Goal: Transaction & Acquisition: Purchase product/service

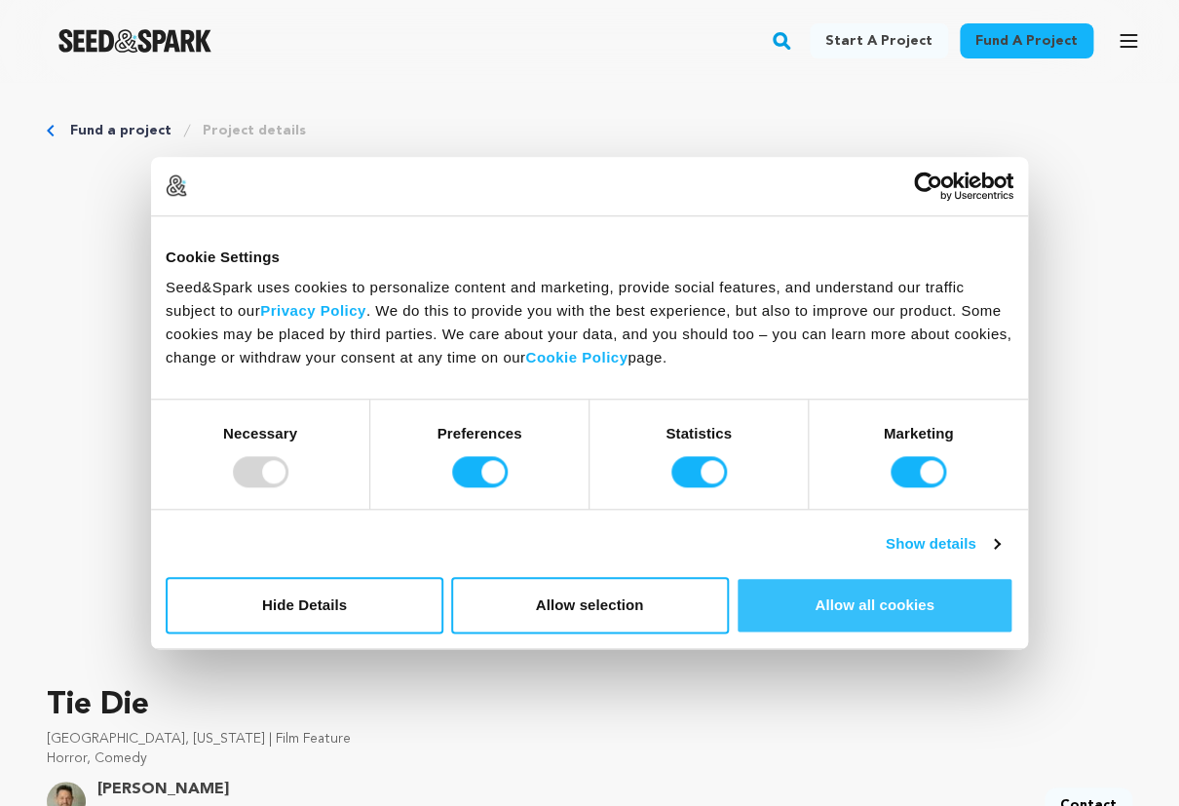
click at [849, 595] on button "Allow all cookies" at bounding box center [875, 605] width 278 height 57
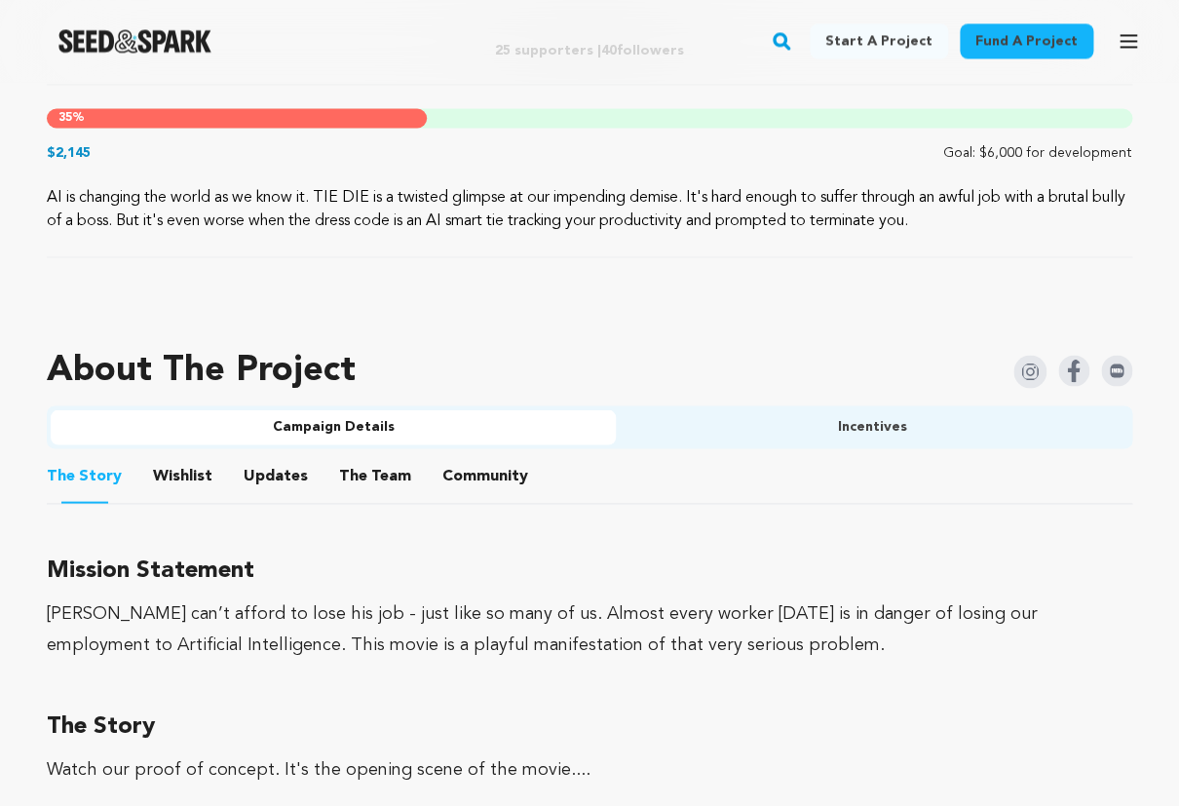
scroll to position [950, 0]
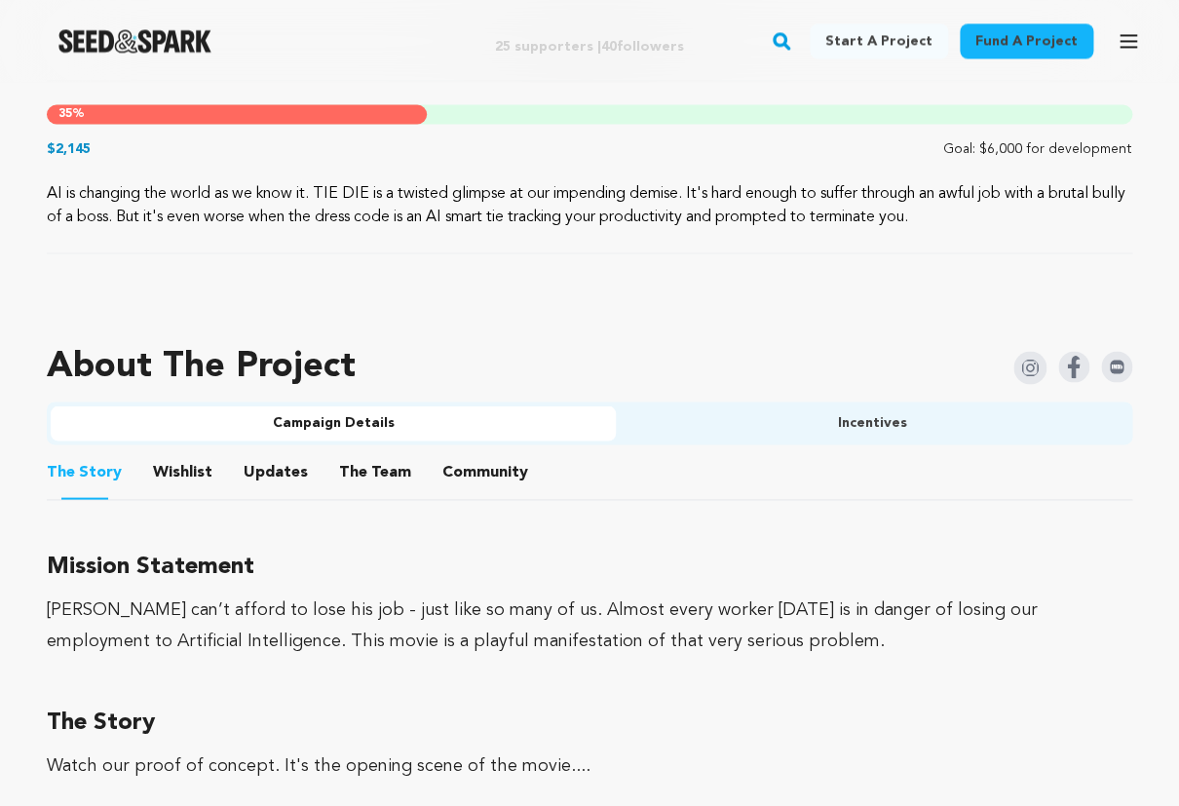
drag, startPoint x: 477, startPoint y: 424, endPoint x: 549, endPoint y: 410, distance: 72.4
click at [533, 427] on button "Campaign Details" at bounding box center [333, 422] width 565 height 35
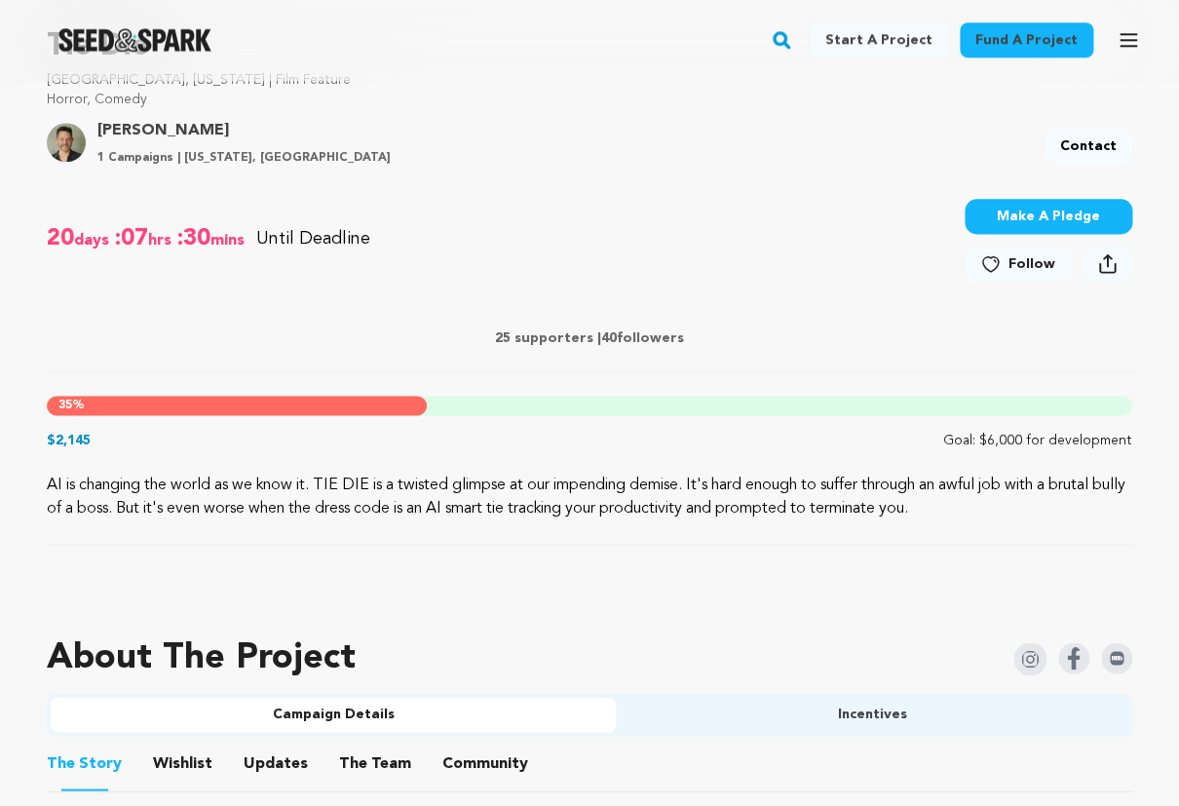
scroll to position [649, 0]
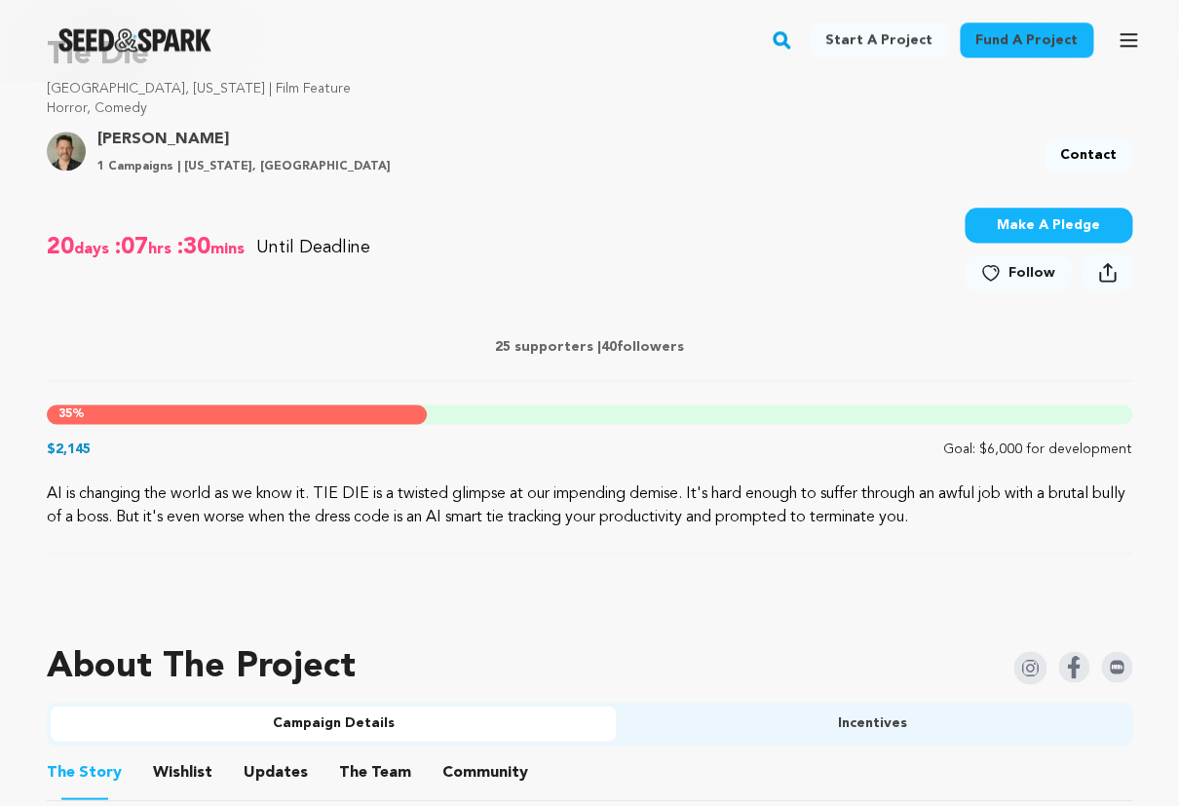
click at [1044, 227] on button "Make A Pledge" at bounding box center [1049, 226] width 168 height 35
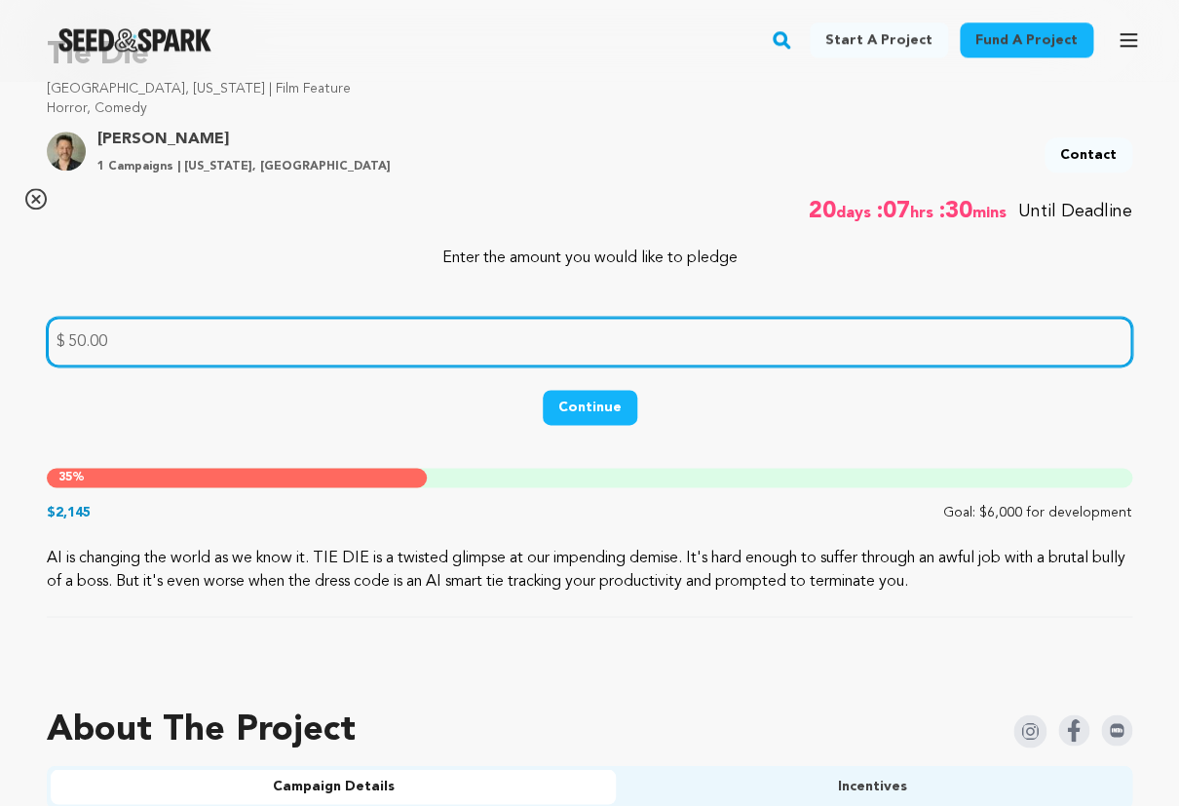
type input "50.00"
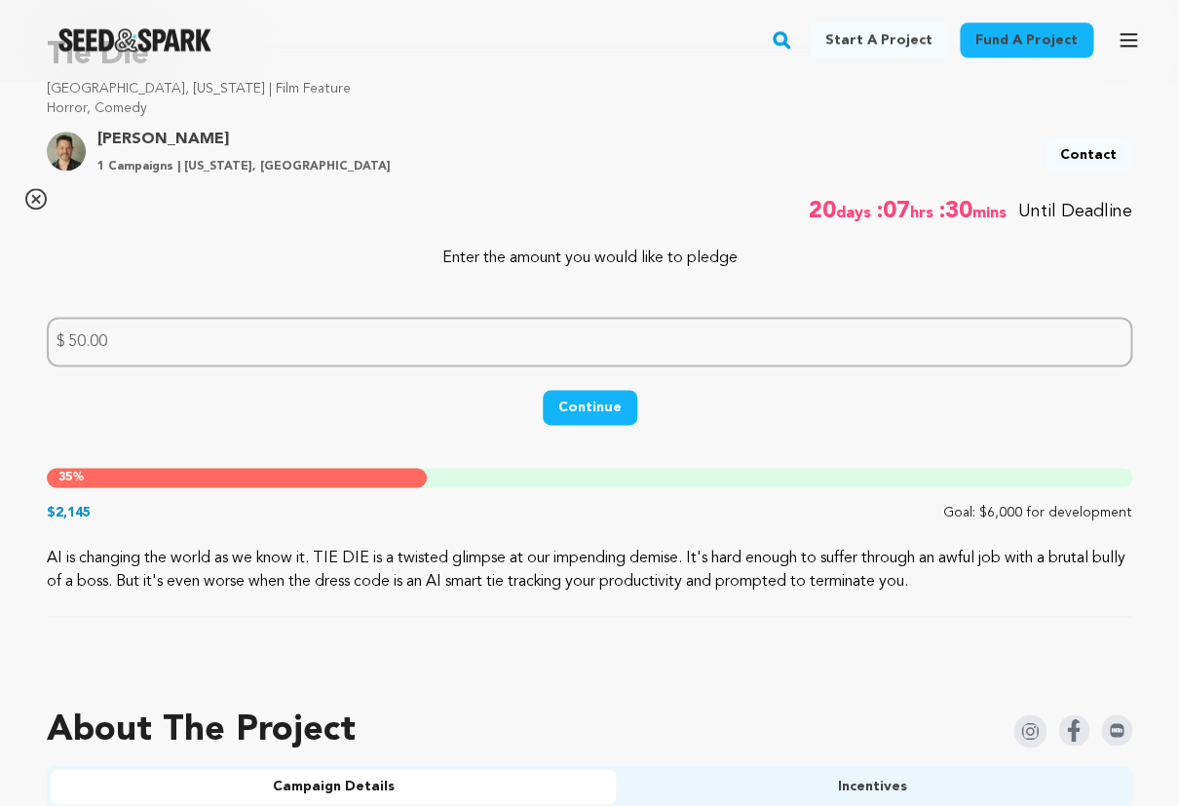
scroll to position [650, 0]
click at [606, 401] on button "Continue" at bounding box center [590, 407] width 95 height 35
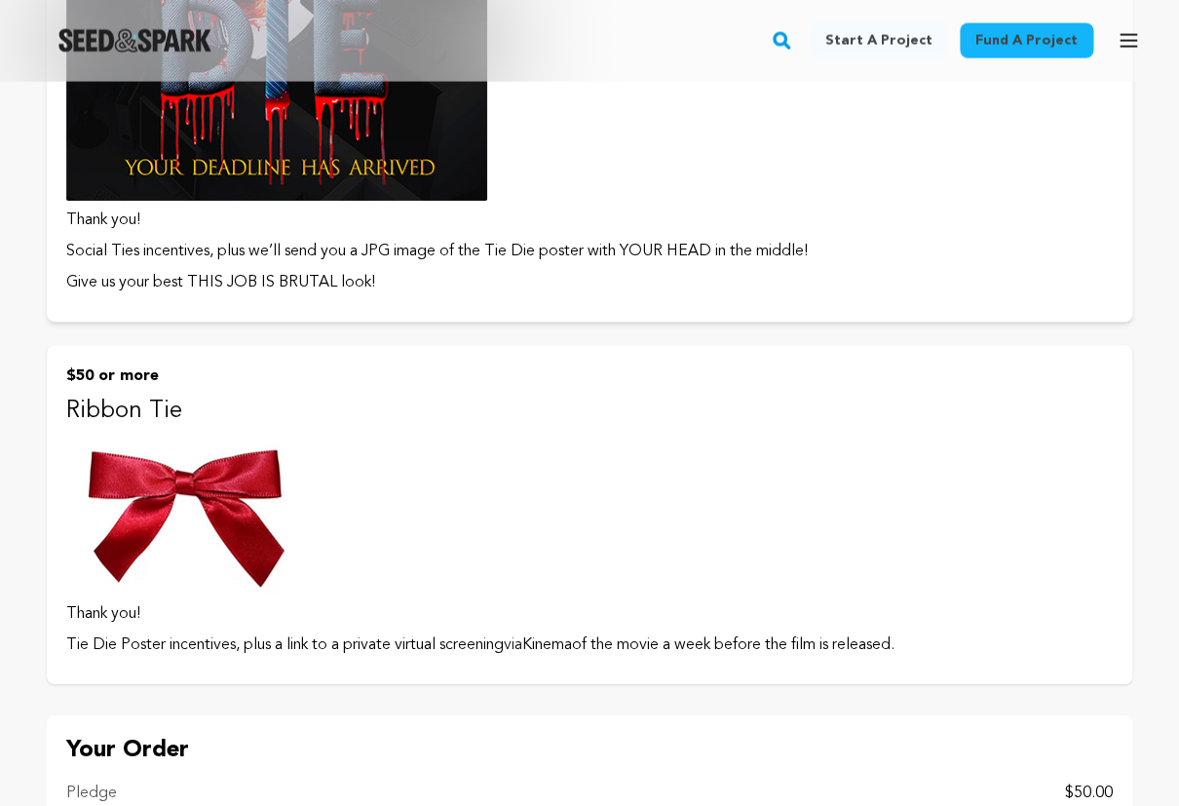
click at [534, 469] on button "$50 or more Ribbon Tie Thank you! Tie Die Poster incentives, plus a link to a p…" at bounding box center [589, 514] width 1085 height 339
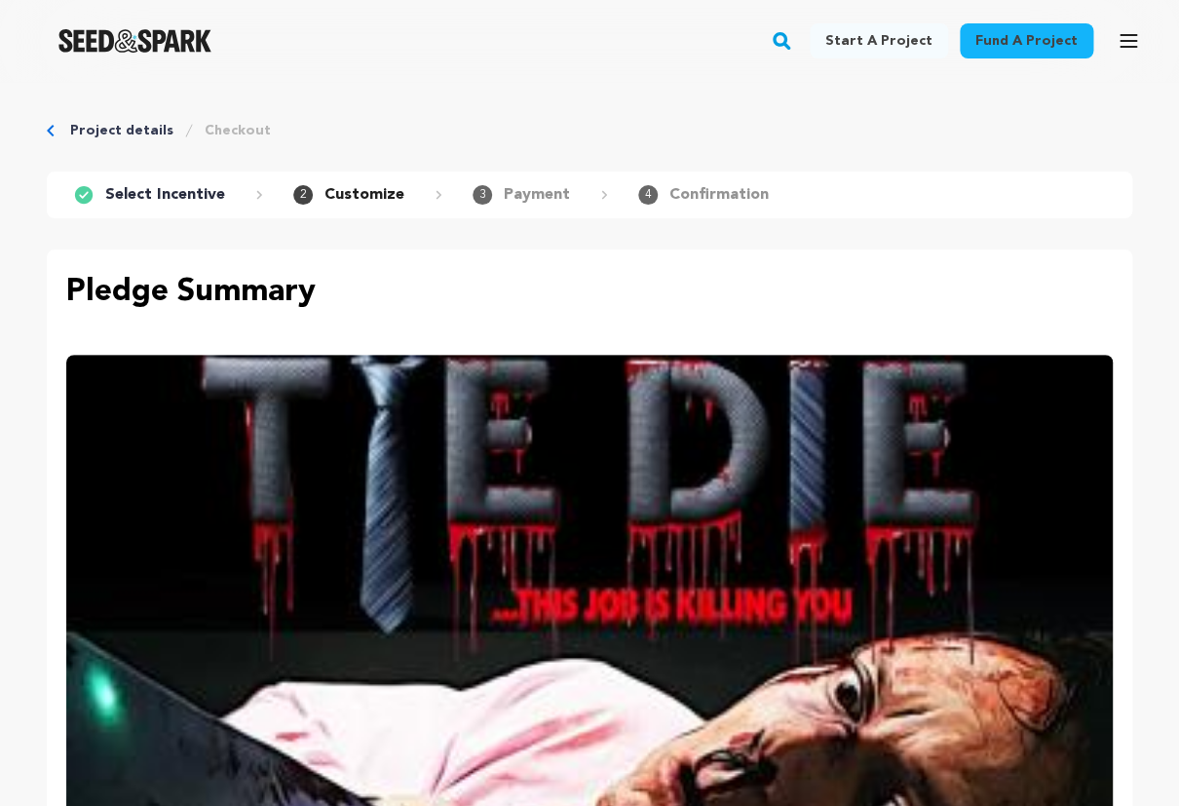
click at [229, 133] on link "Checkout" at bounding box center [238, 130] width 66 height 19
click at [377, 195] on p "Customize" at bounding box center [364, 194] width 80 height 23
click at [175, 197] on p "Select Incentive" at bounding box center [165, 194] width 120 height 23
click at [519, 201] on p "Payment" at bounding box center [537, 194] width 66 height 23
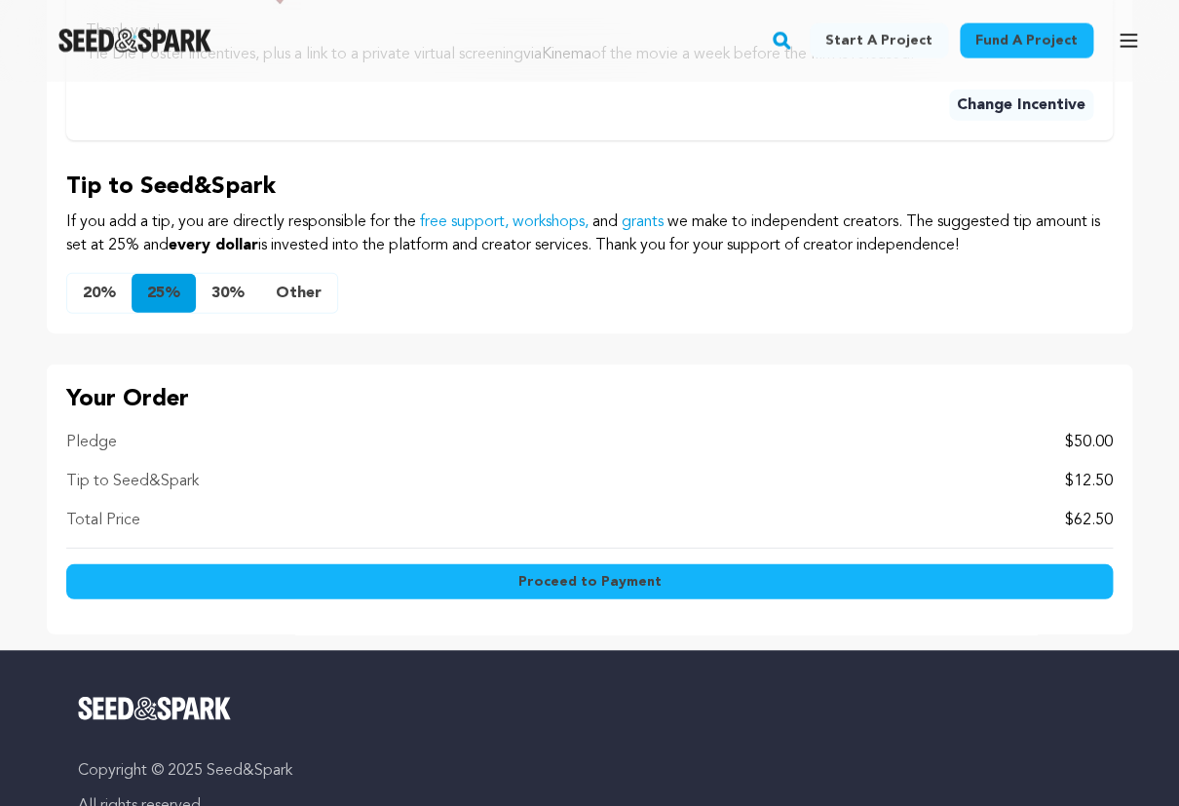
scroll to position [1398, 0]
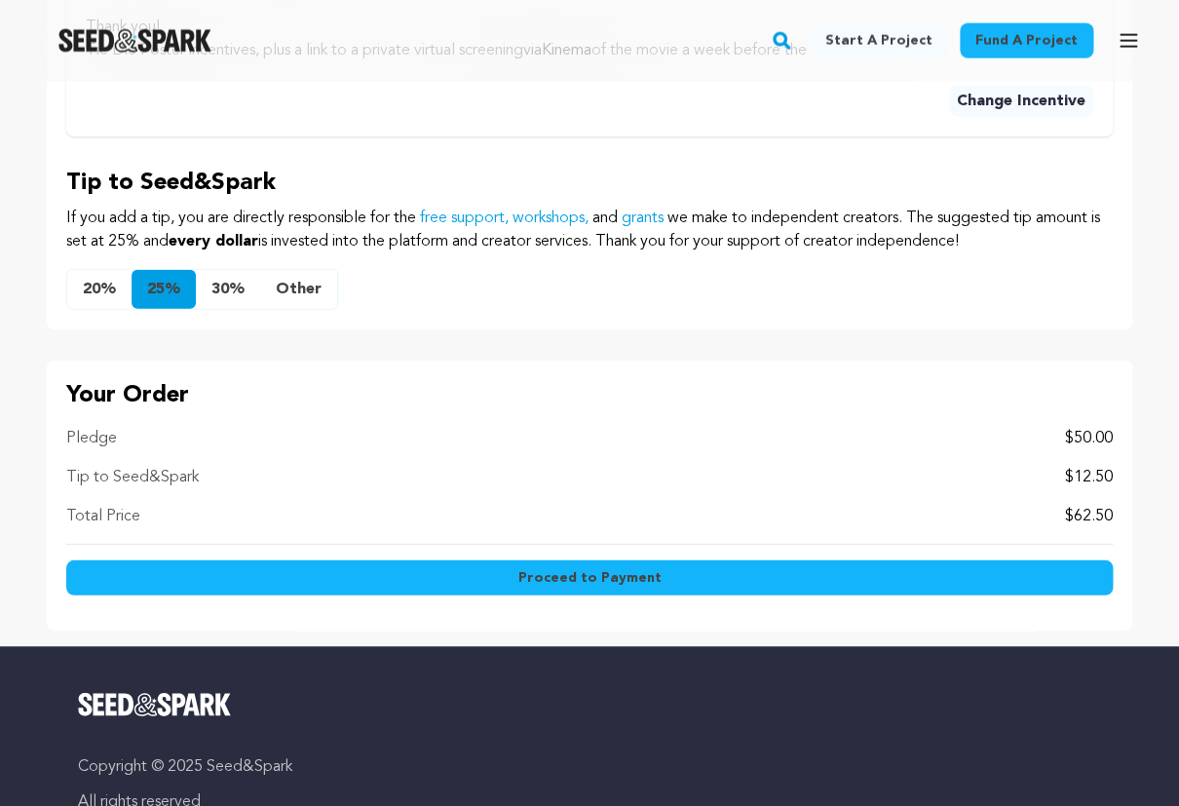
click at [95, 283] on button "20%" at bounding box center [99, 289] width 64 height 39
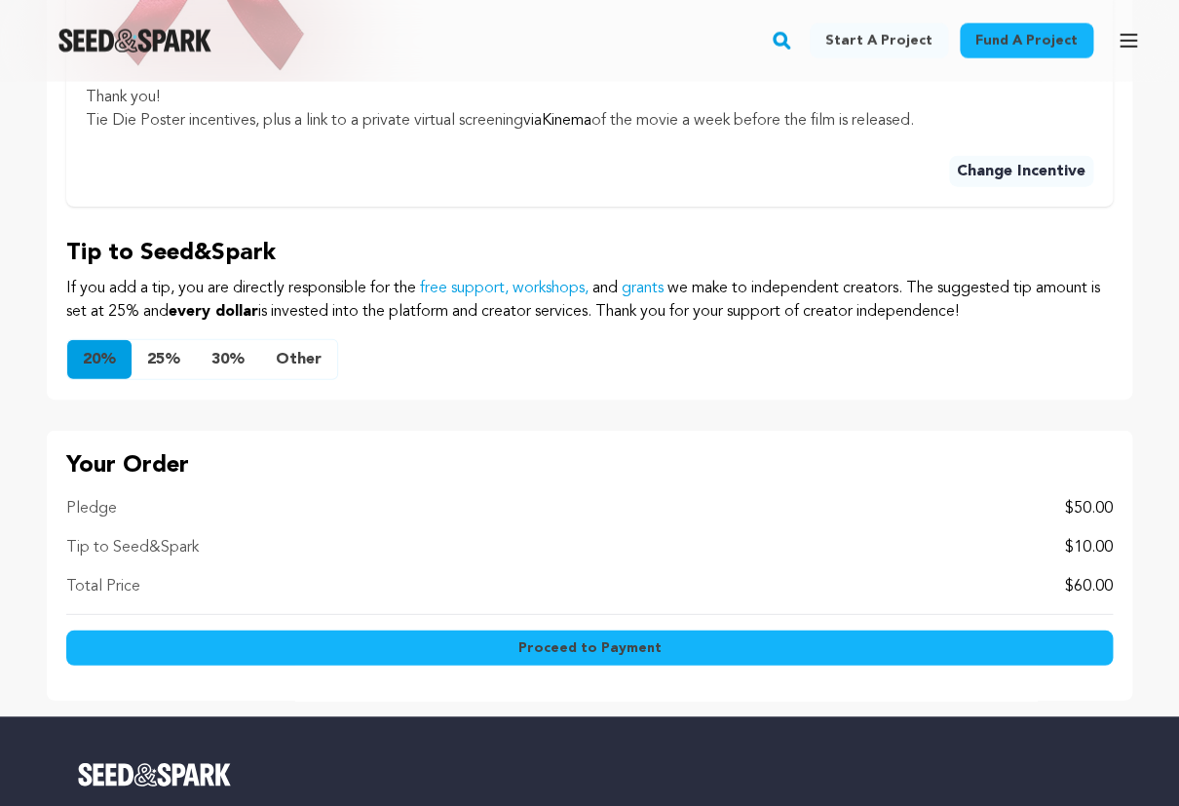
scroll to position [1315, 0]
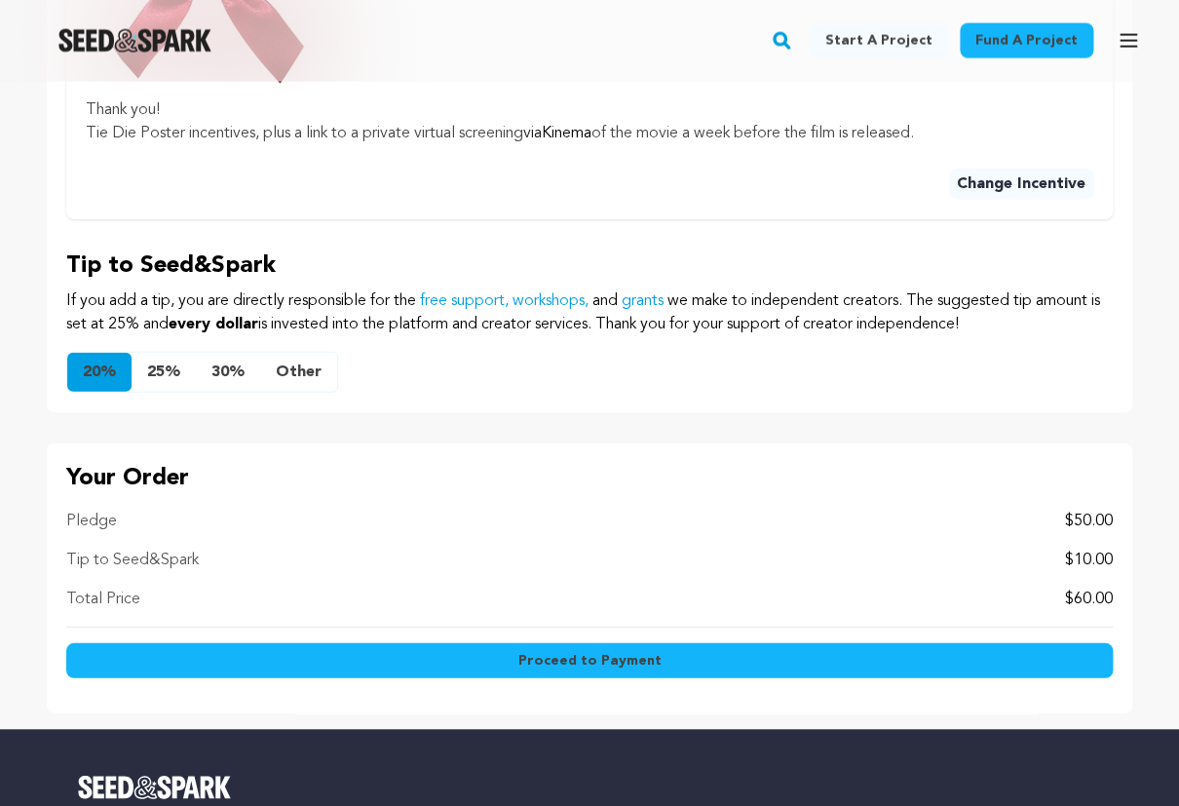
click at [303, 375] on button "Other" at bounding box center [298, 372] width 77 height 39
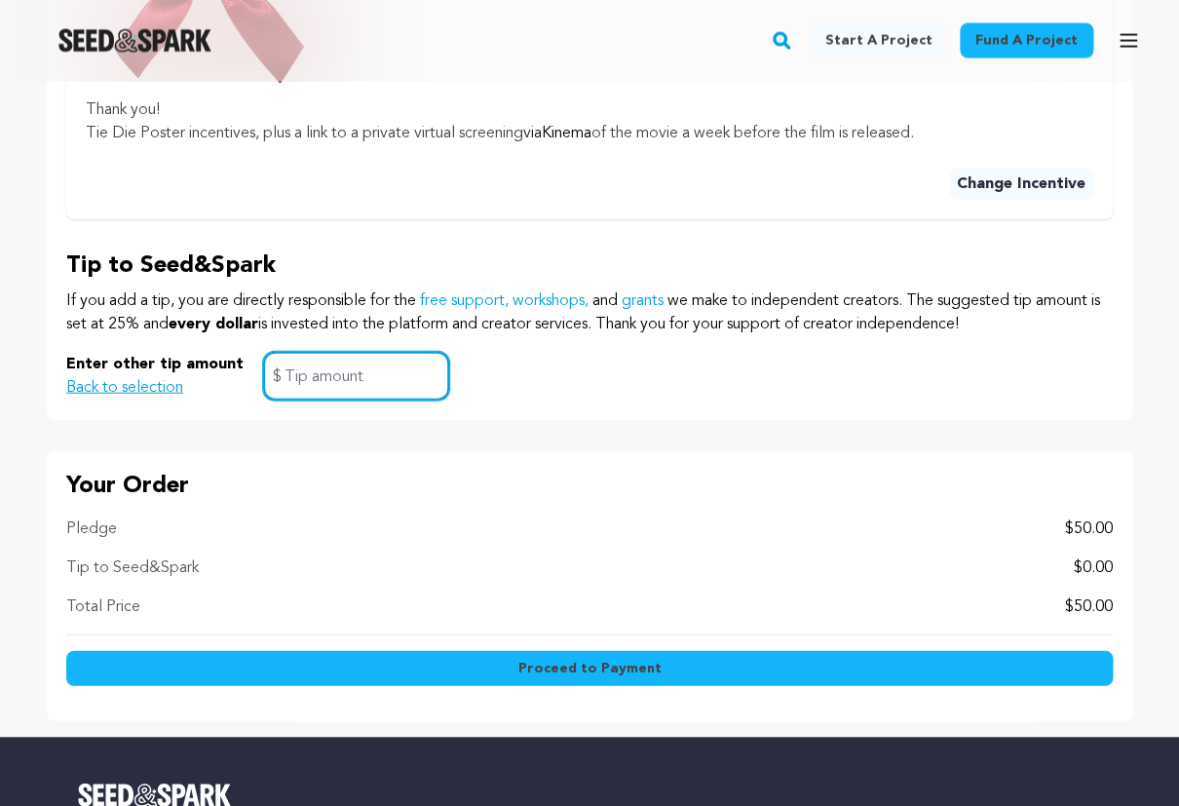
click at [292, 377] on input "text" at bounding box center [356, 377] width 186 height 50
type input "5"
click at [563, 670] on span "Proceed to Payment" at bounding box center [589, 668] width 143 height 19
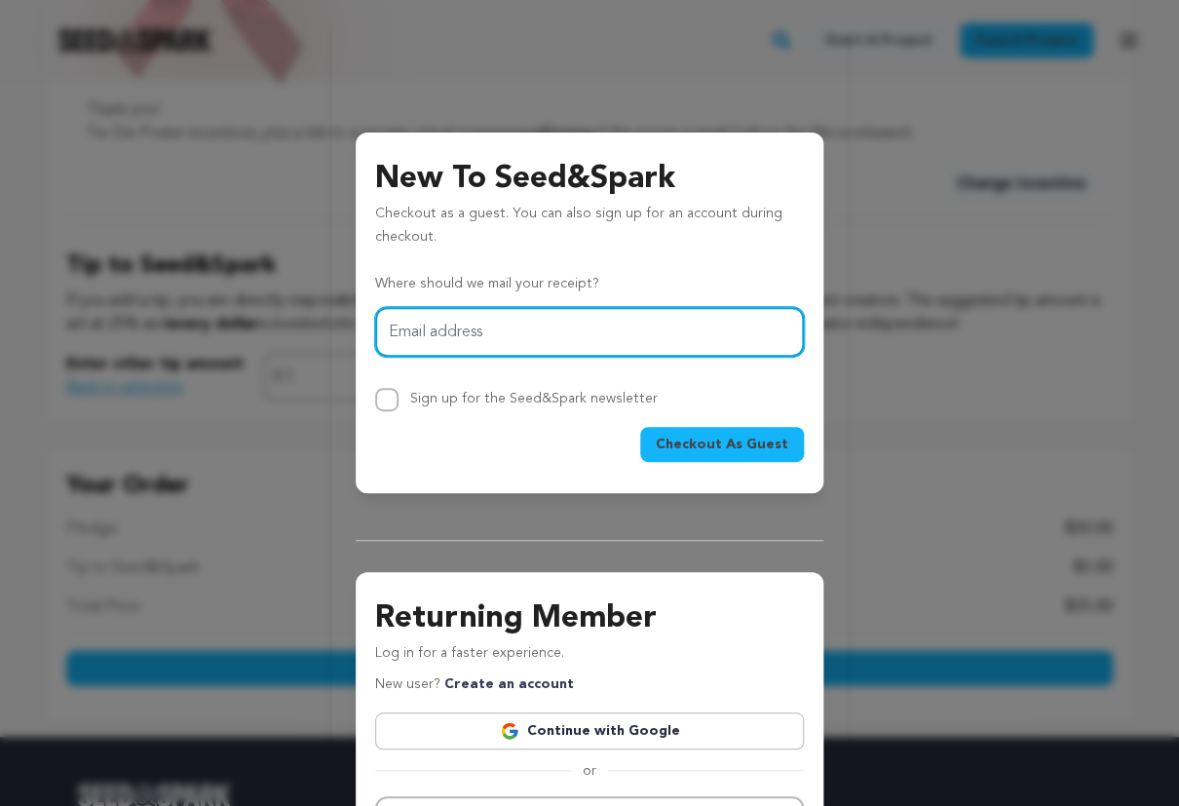
click at [456, 333] on input "Email address" at bounding box center [589, 332] width 429 height 50
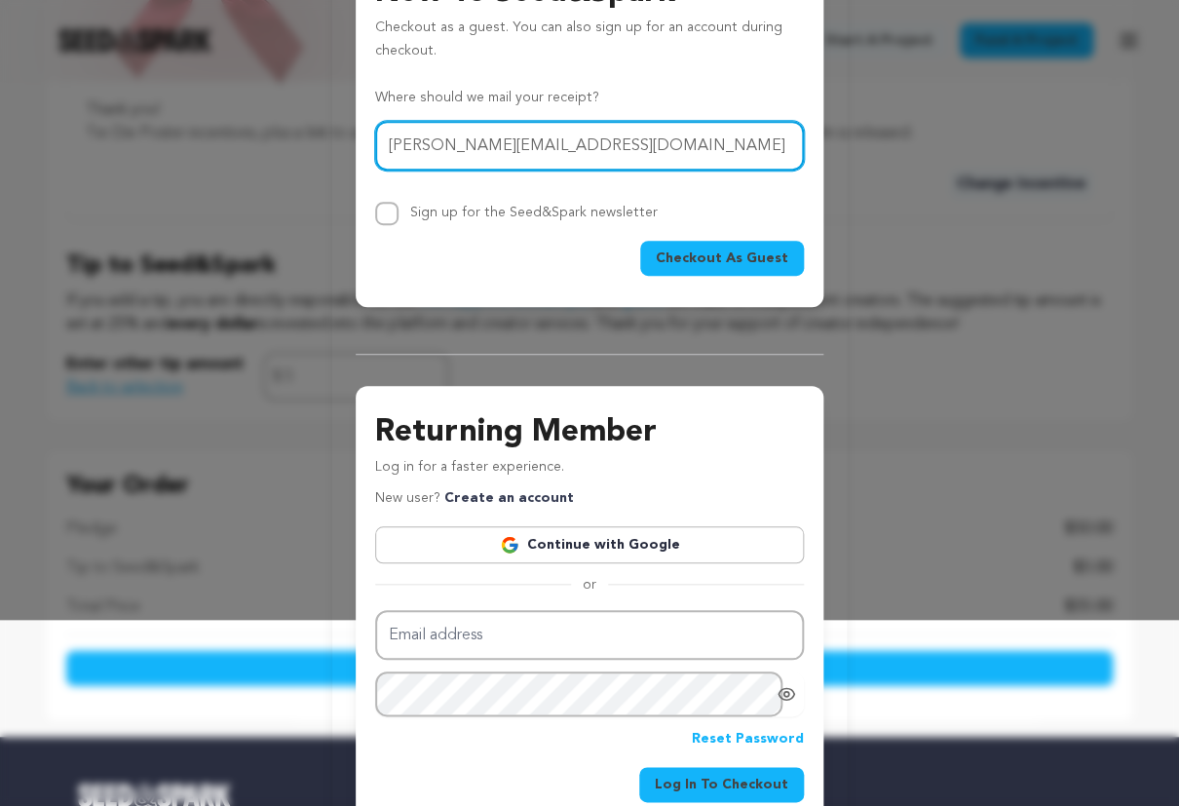
scroll to position [149, 0]
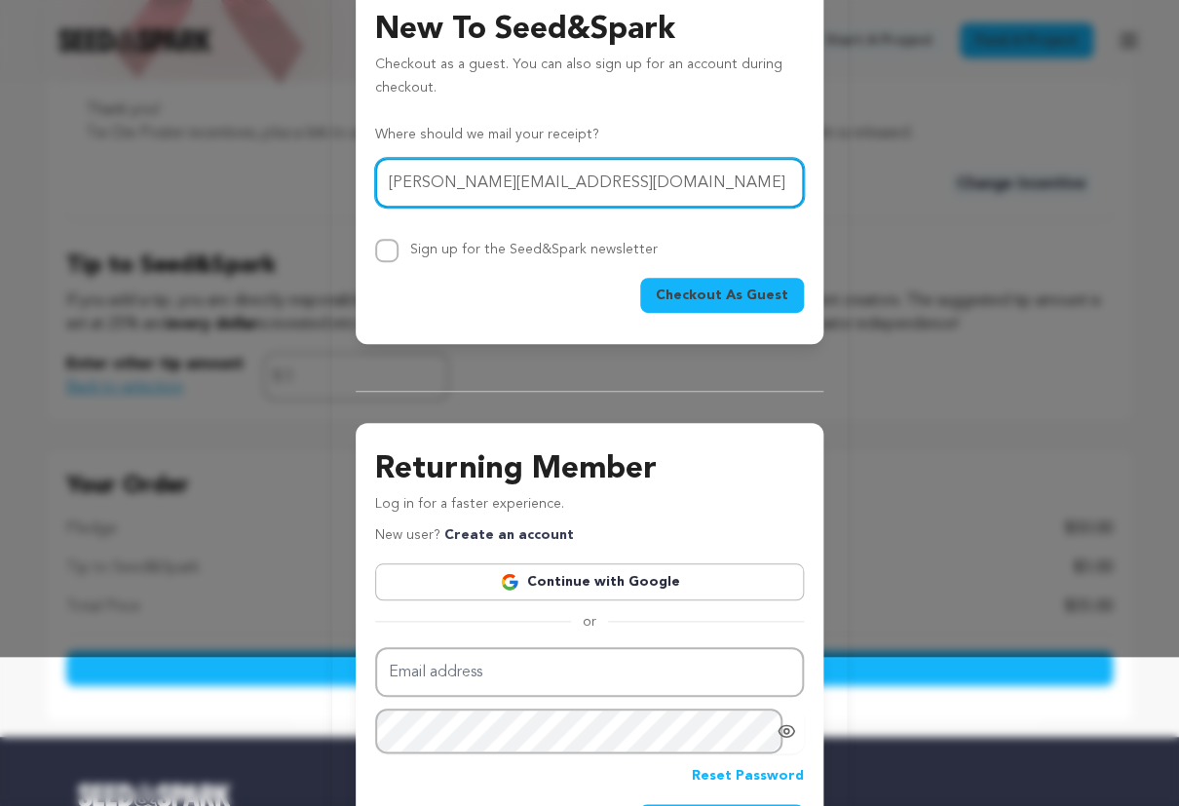
type input "TracyAziz@aol.com"
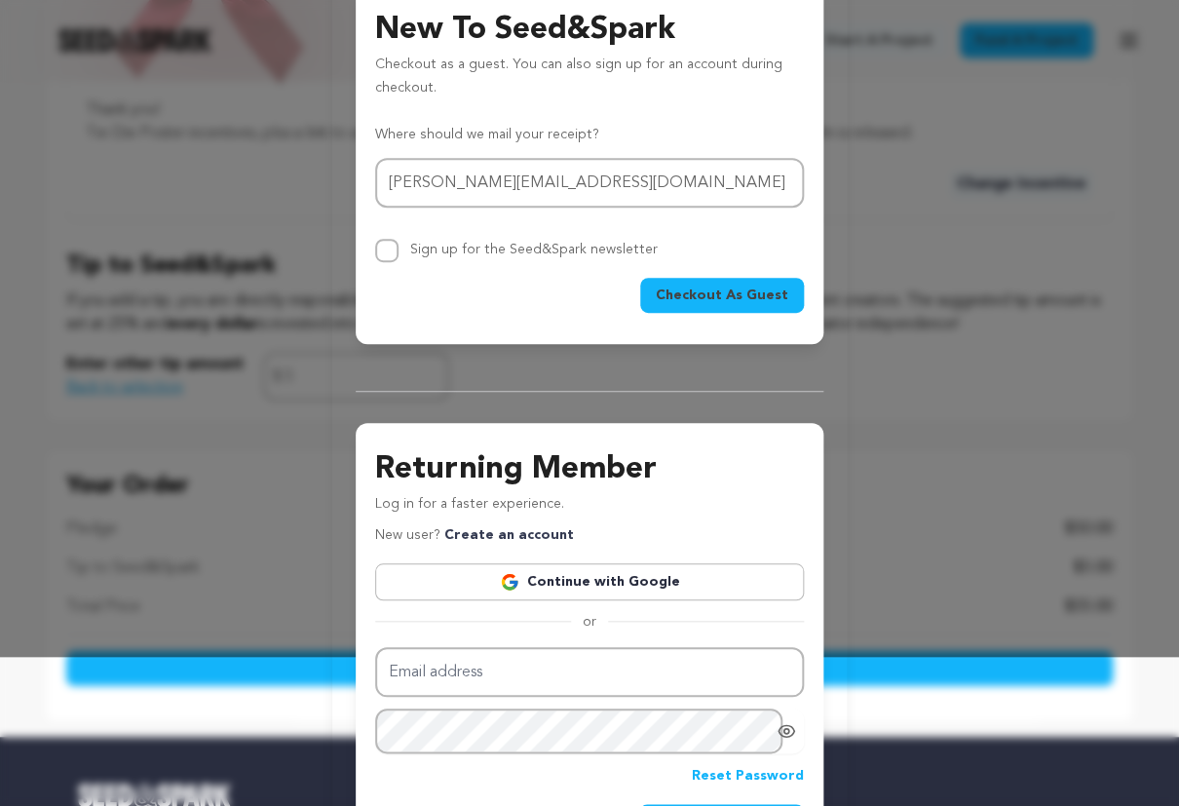
click at [724, 296] on span "Checkout As Guest" at bounding box center [722, 294] width 133 height 19
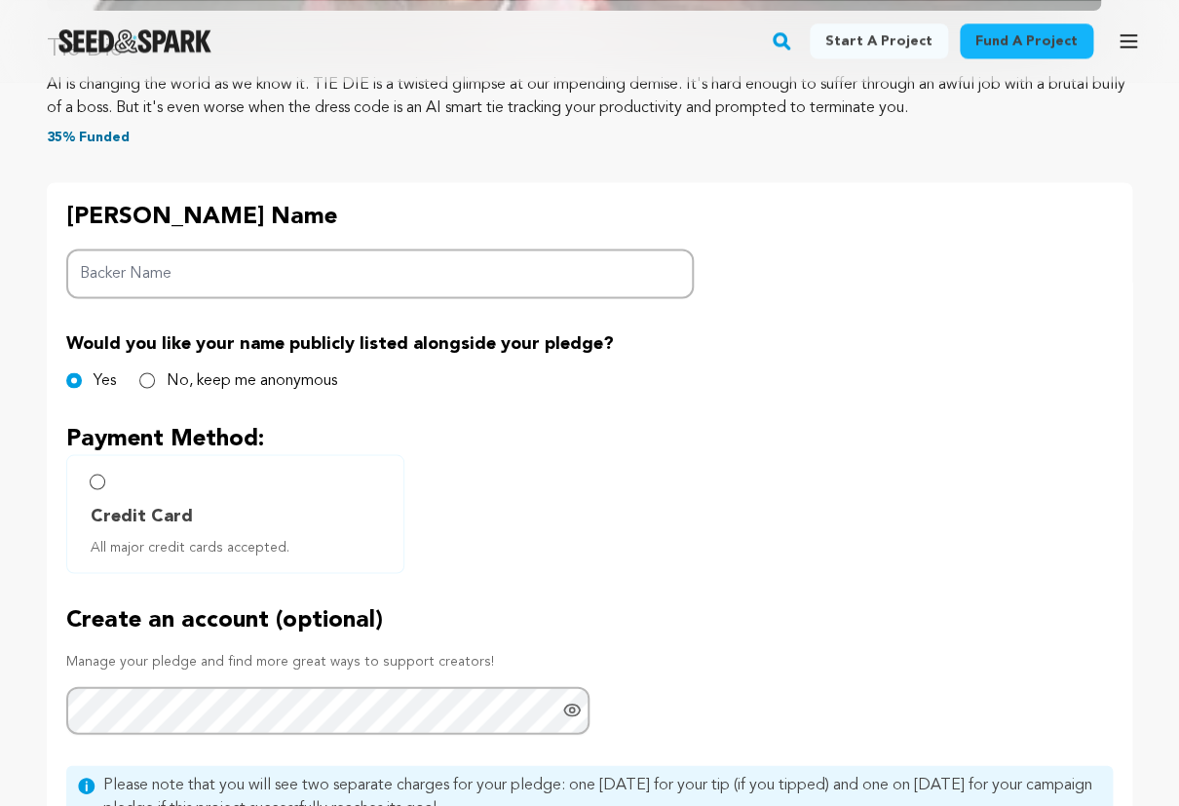
scroll to position [843, 0]
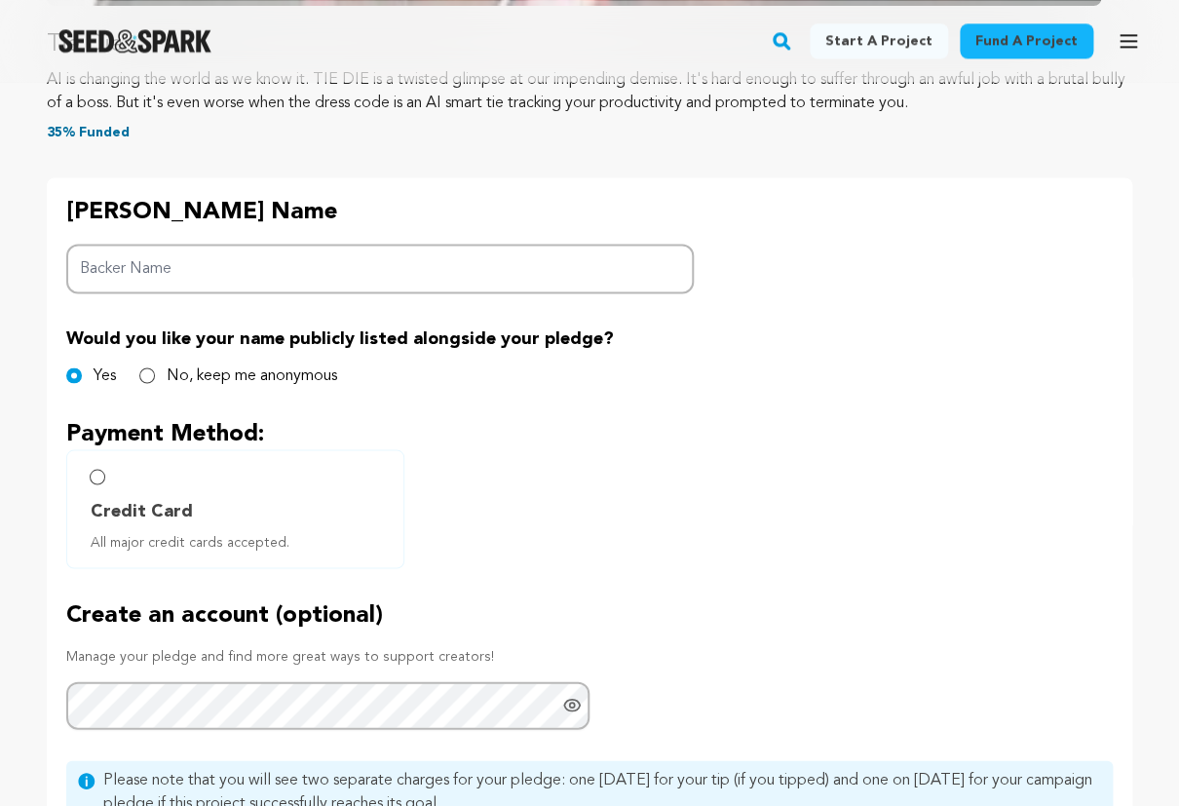
click at [108, 264] on input "Backer Name" at bounding box center [379, 269] width 627 height 50
click at [118, 278] on input "Backer Name" at bounding box center [379, 269] width 627 height 50
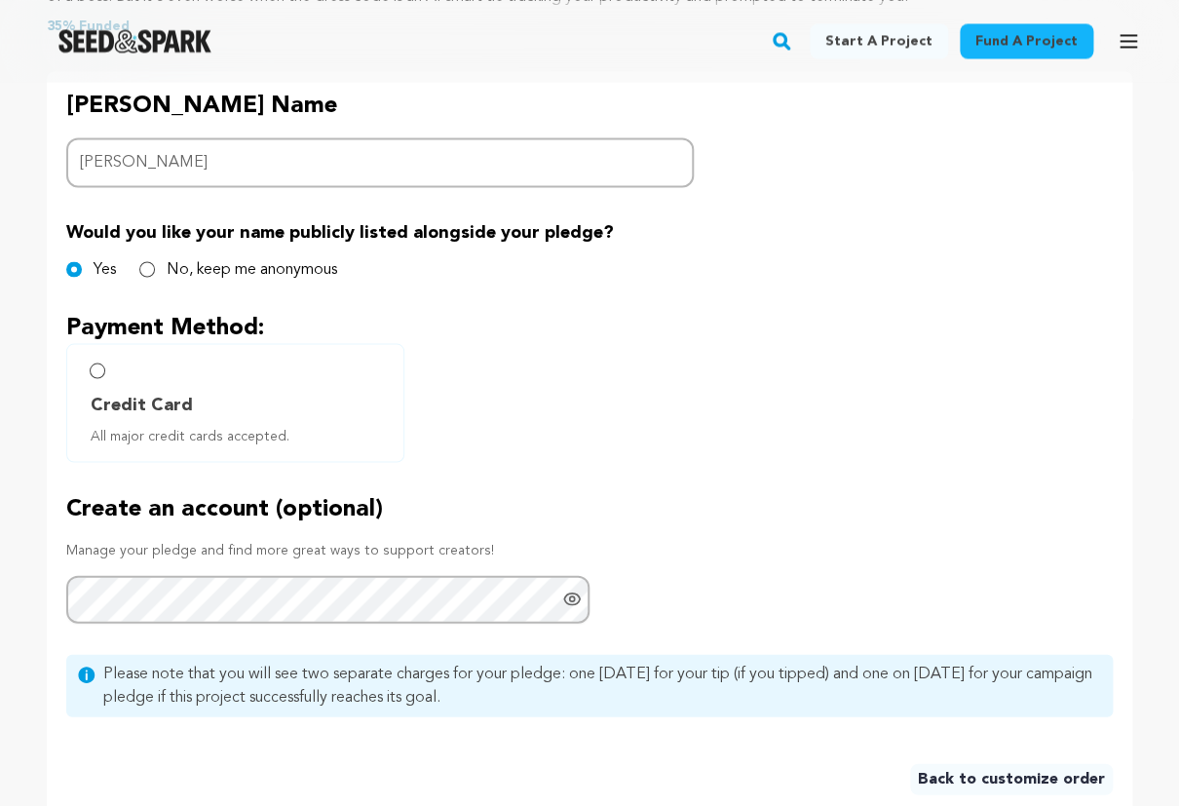
scroll to position [987, 0]
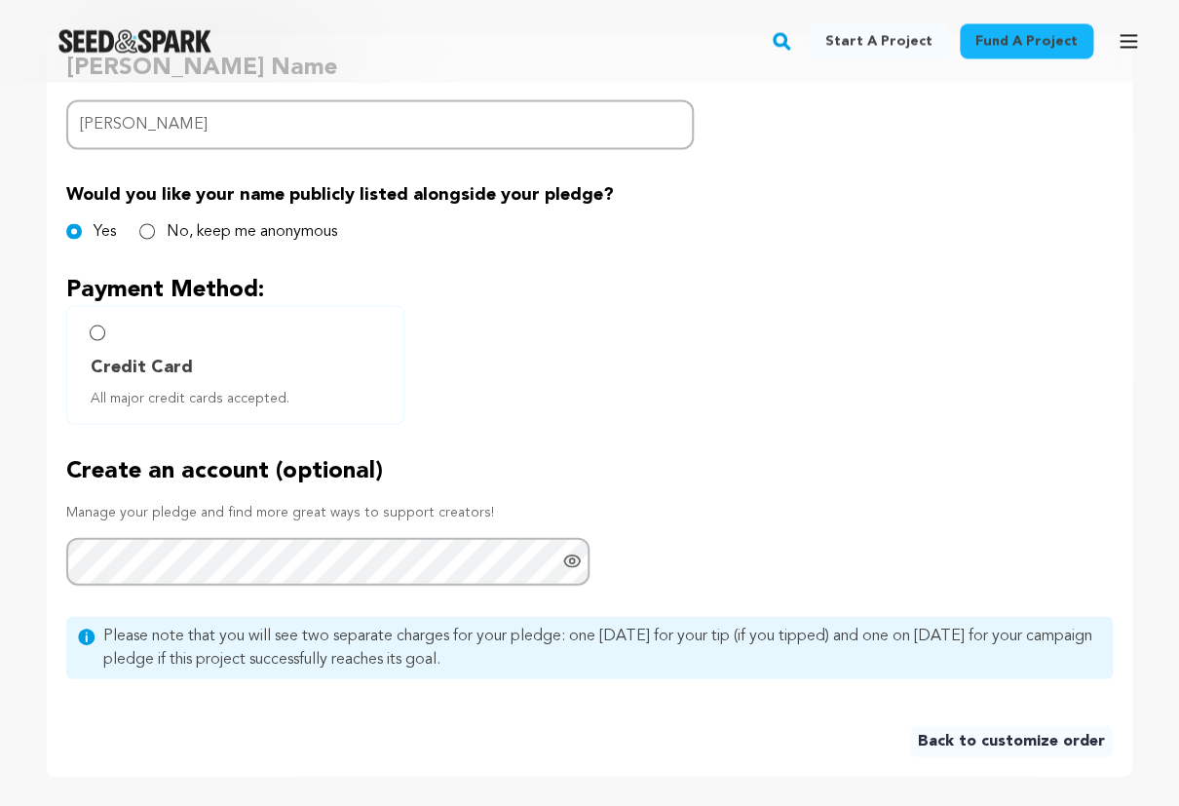
type input "Tracy Pellegrino"
click at [103, 335] on input "Credit Card All major credit cards accepted." at bounding box center [98, 332] width 16 height 16
radio input "false"
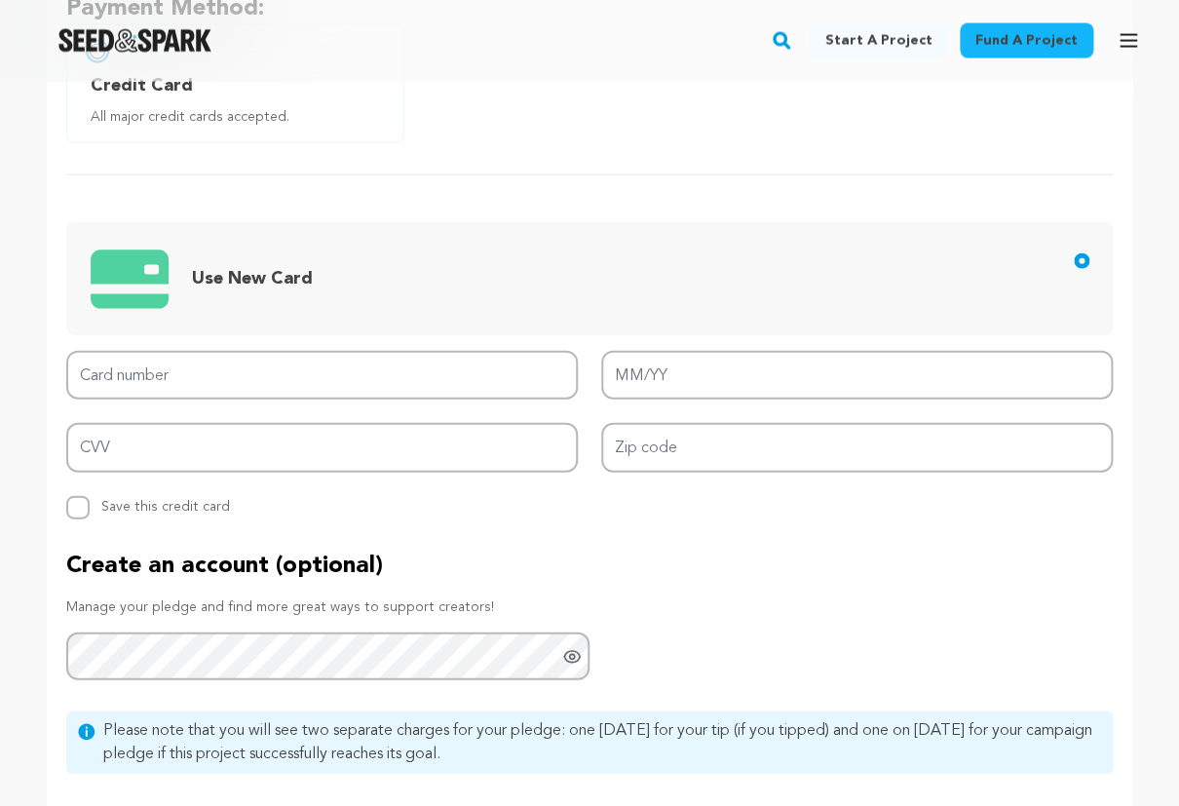
scroll to position [1314, 0]
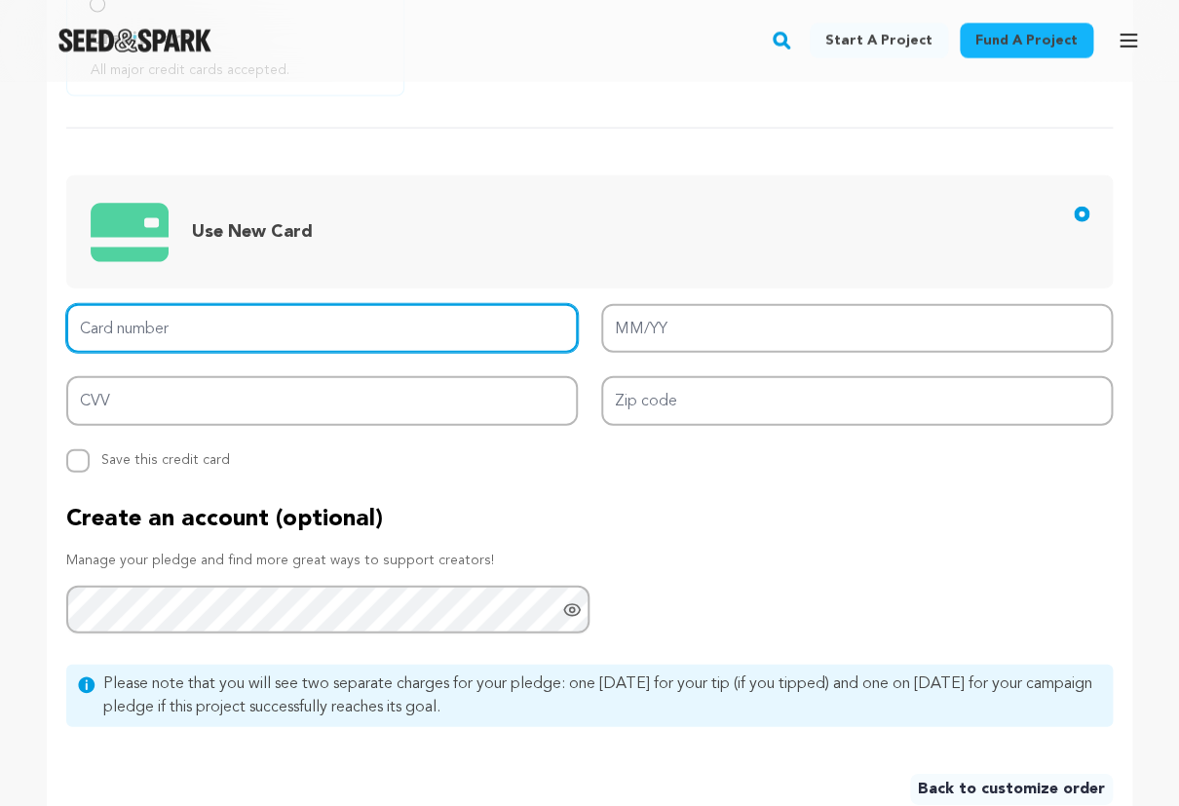
click at [207, 326] on input "Card number" at bounding box center [322, 329] width 512 height 50
type input "4147202436317570"
type input "12/29"
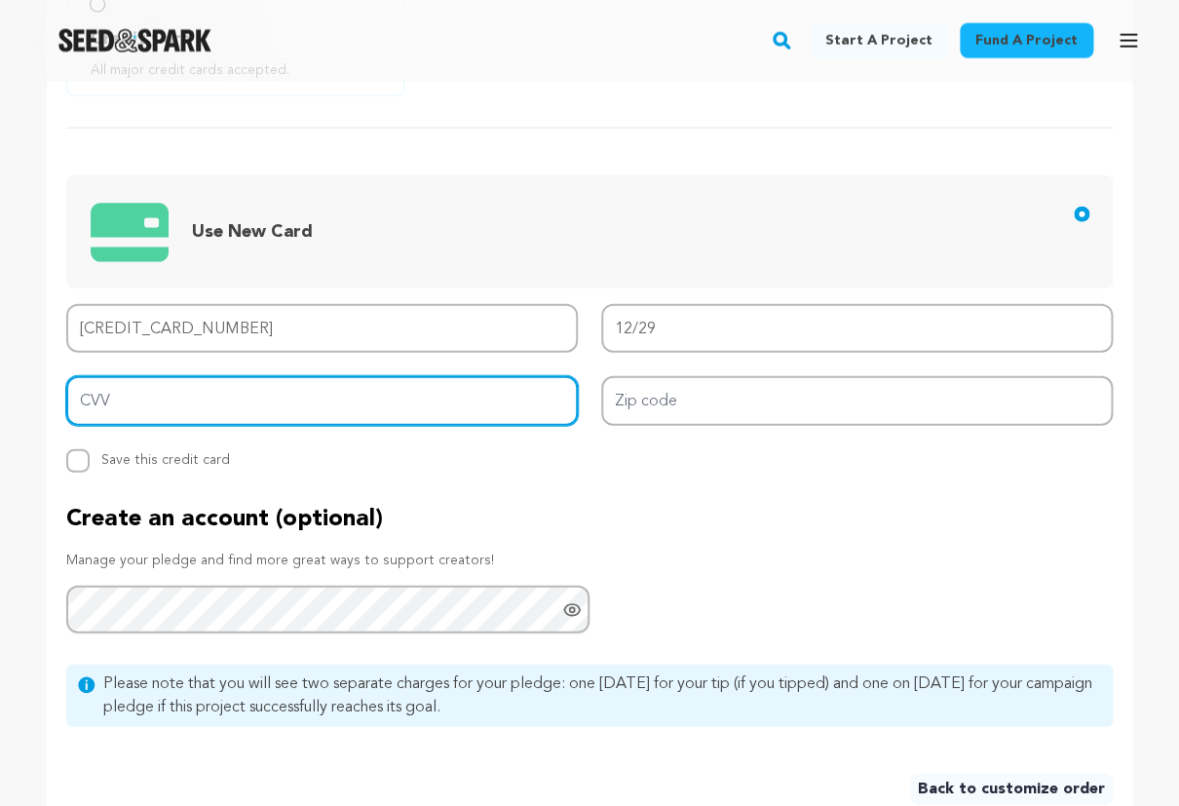
click at [283, 394] on input "CVV" at bounding box center [322, 401] width 512 height 50
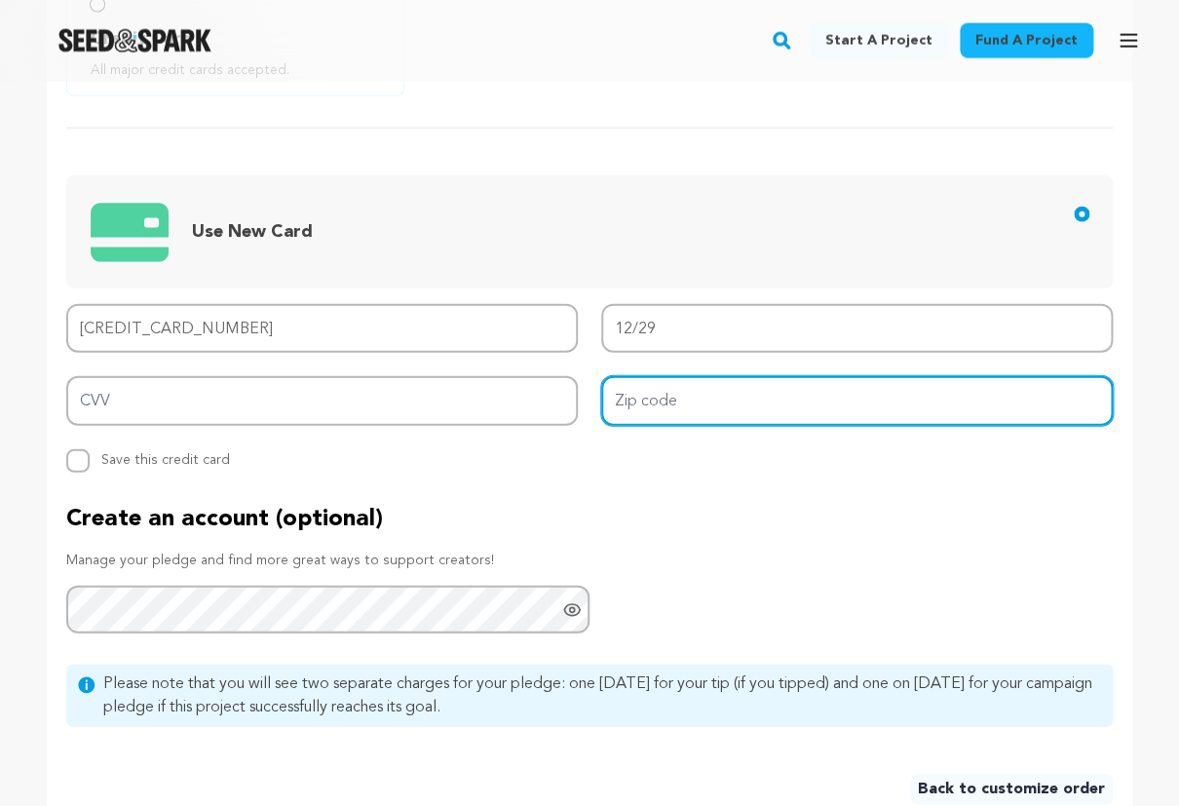
click at [667, 398] on input "Zip code" at bounding box center [857, 401] width 512 height 50
type input "90210"
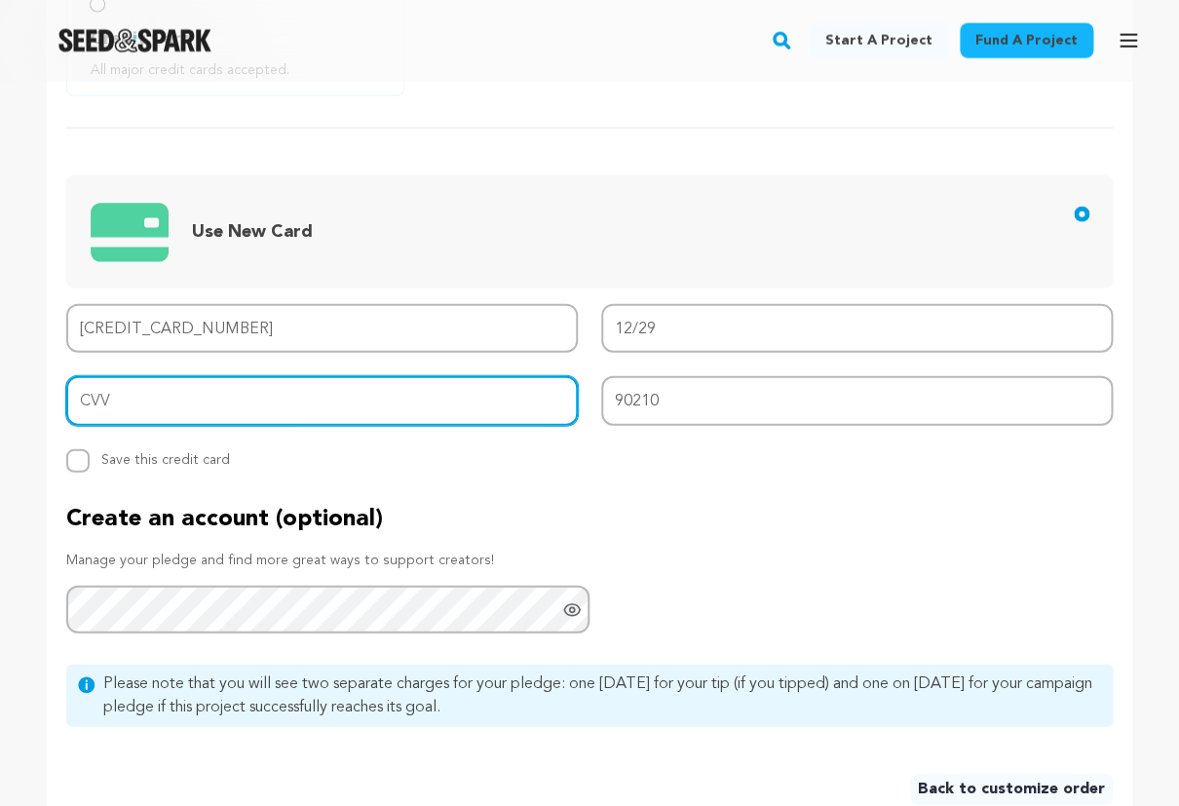
click at [199, 402] on input "CVV" at bounding box center [322, 401] width 512 height 50
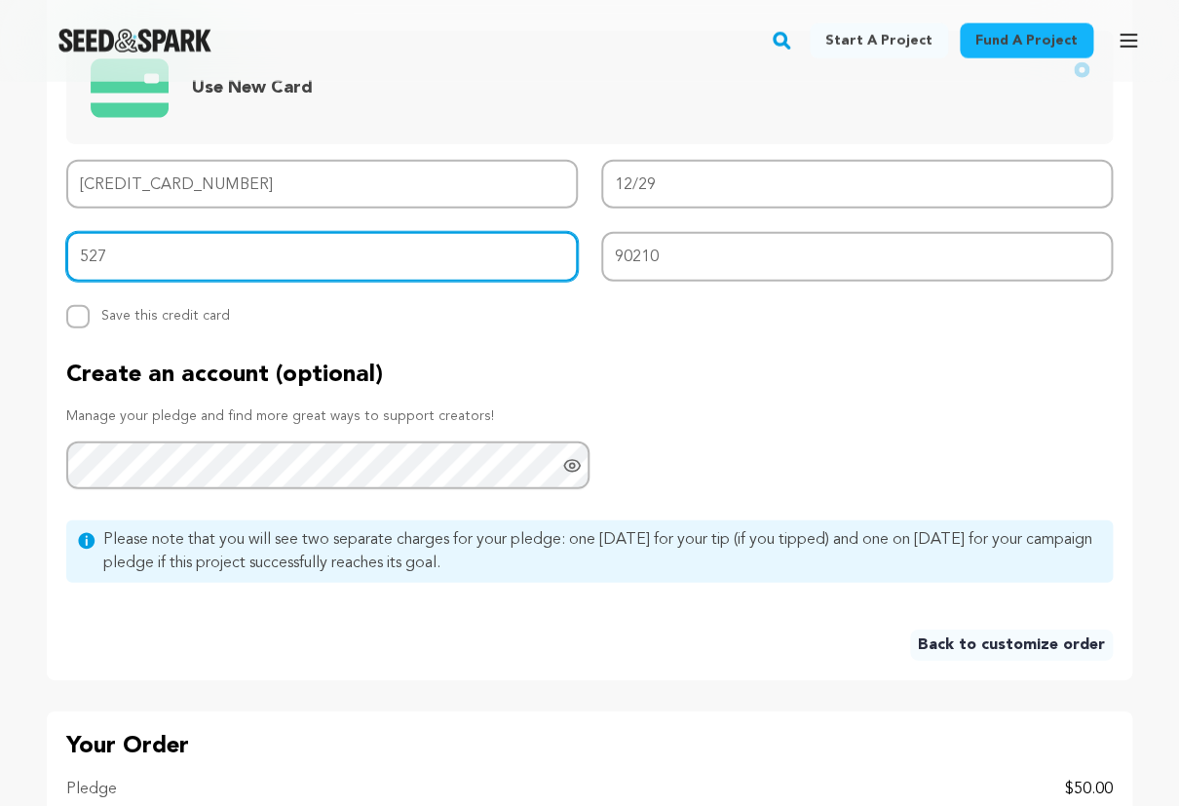
scroll to position [1474, 0]
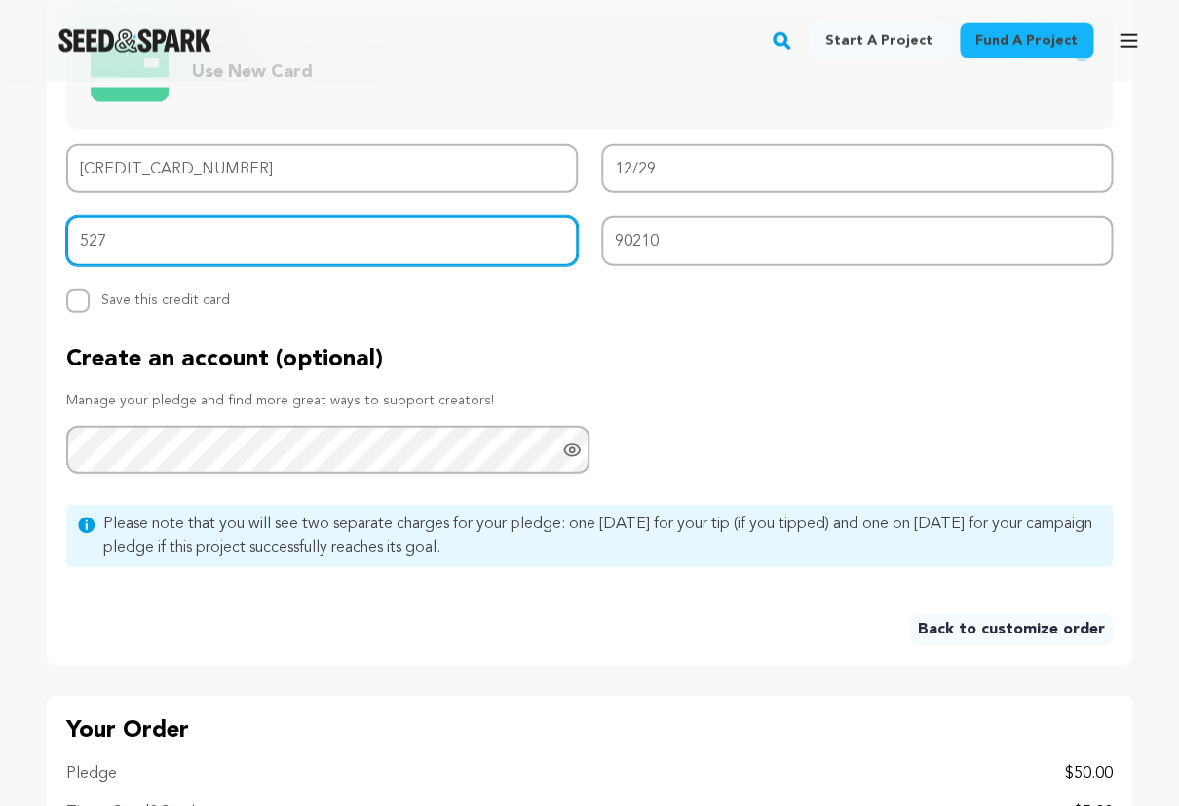
type input "527"
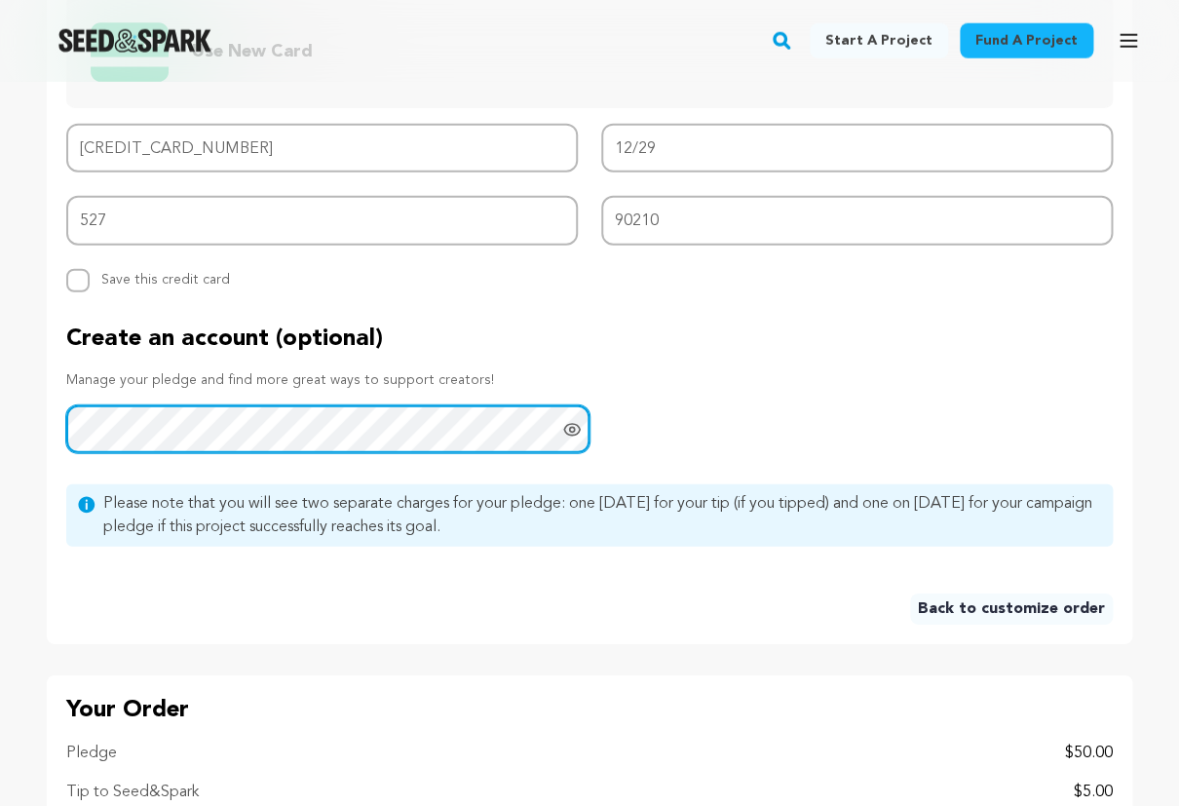
scroll to position [1491, 0]
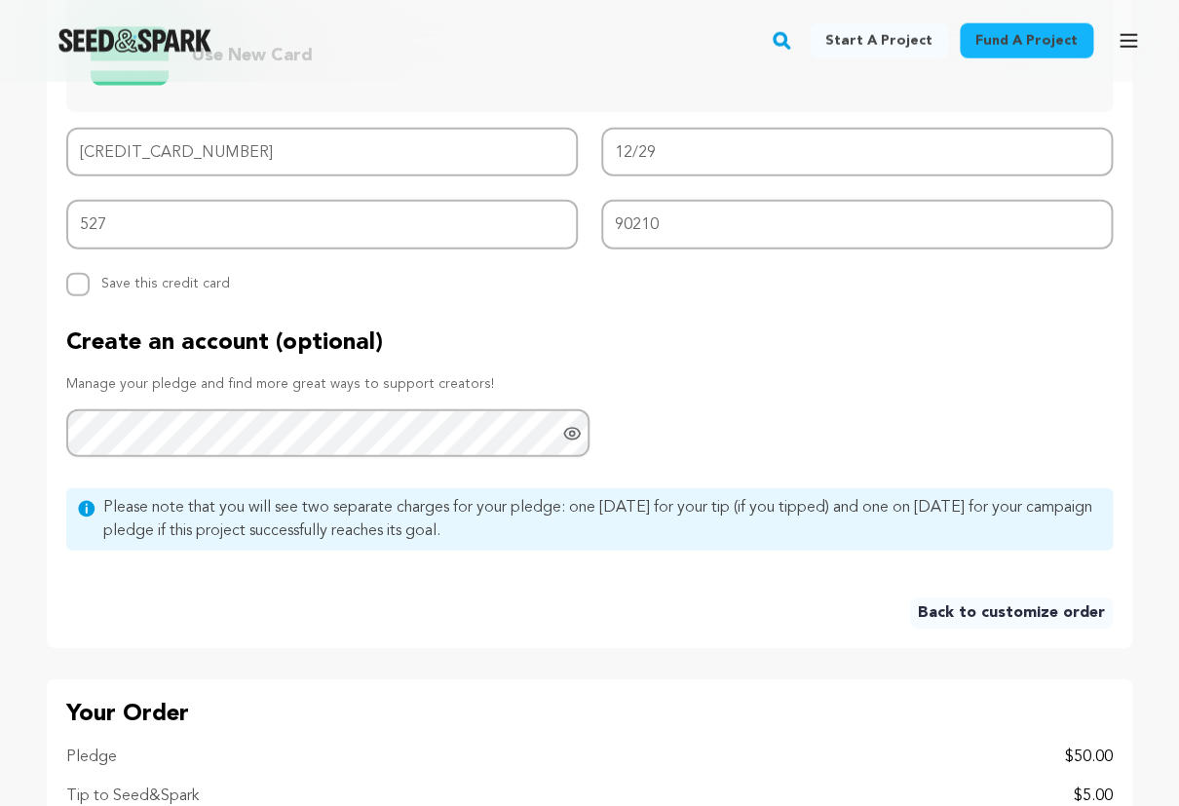
click at [568, 440] on icon "Show password as plain text. Warning: this will display your password on the sc…" at bounding box center [571, 433] width 19 height 19
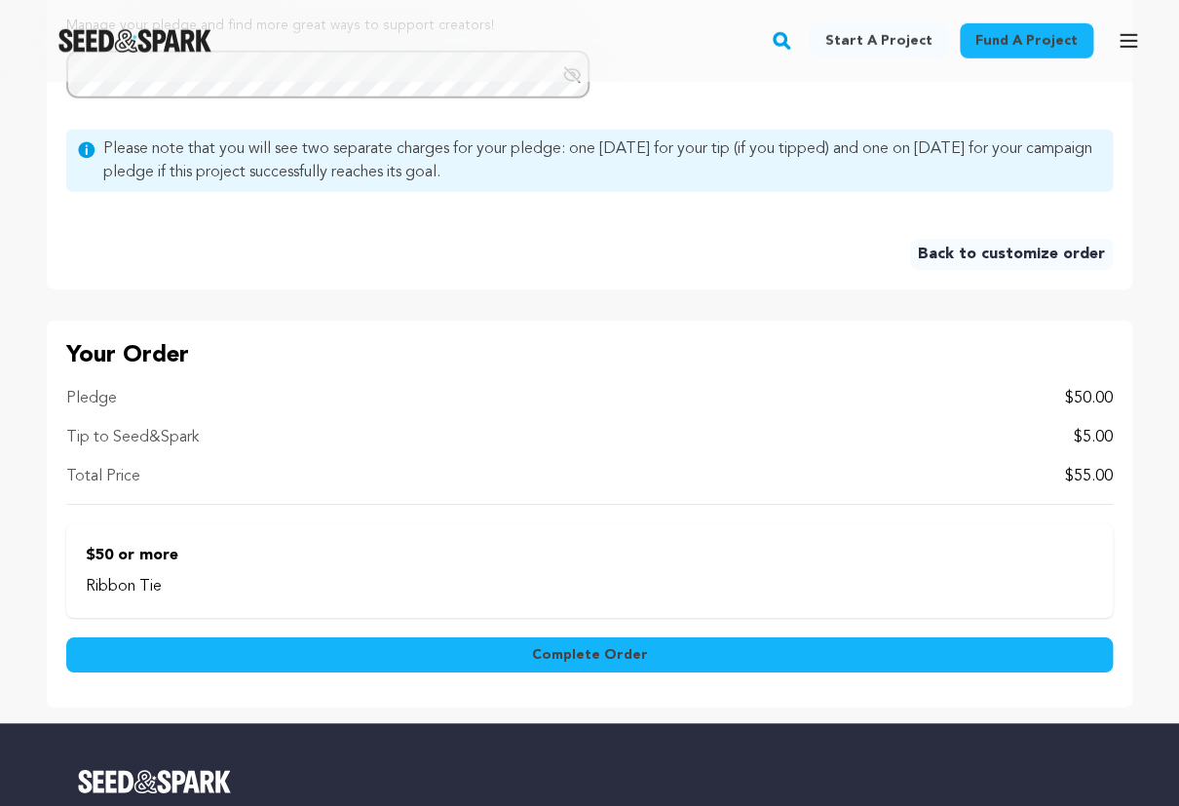
scroll to position [1878, 0]
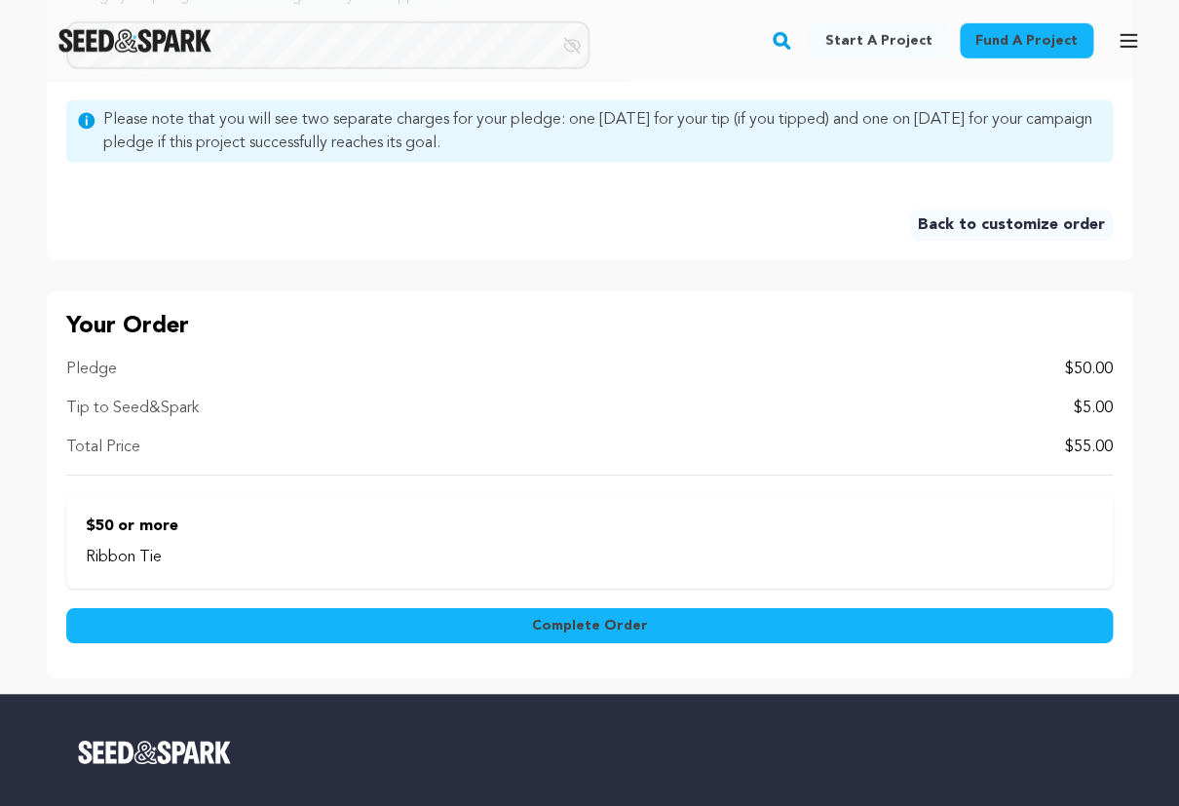
click at [622, 625] on span "Complete Order" at bounding box center [590, 625] width 116 height 19
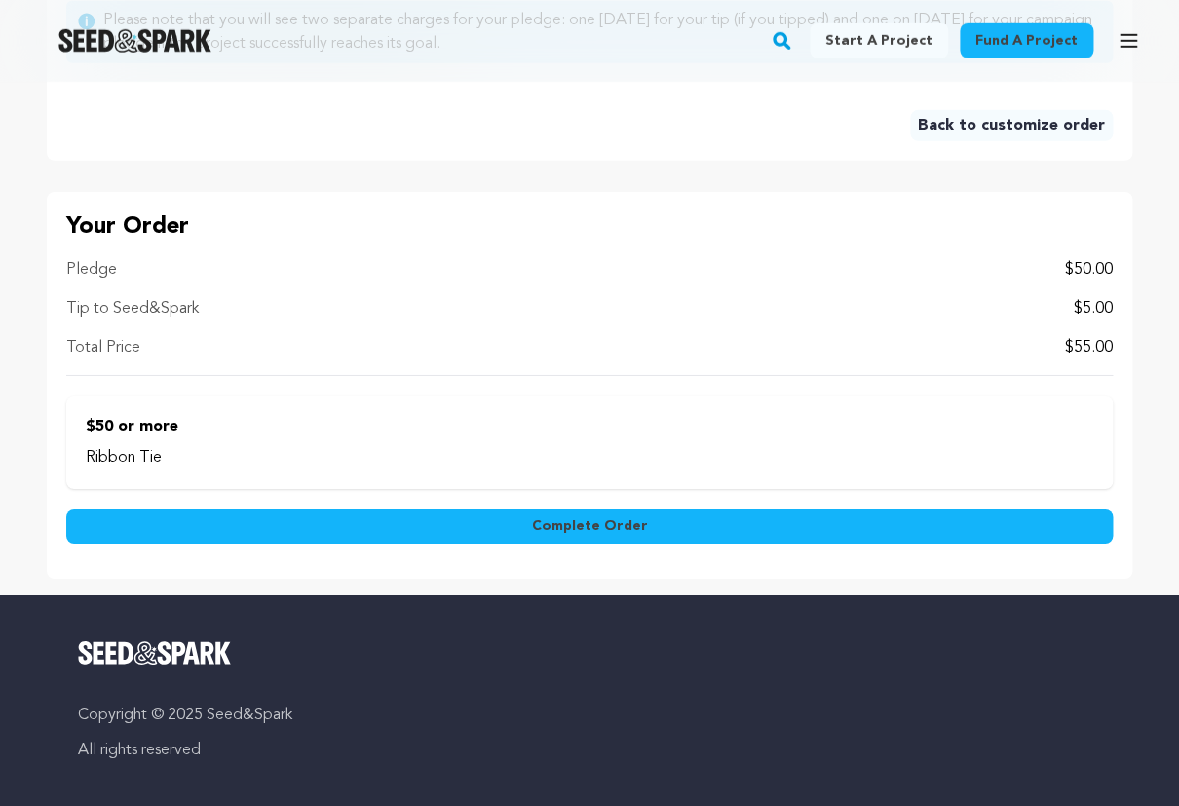
scroll to position [1779, 0]
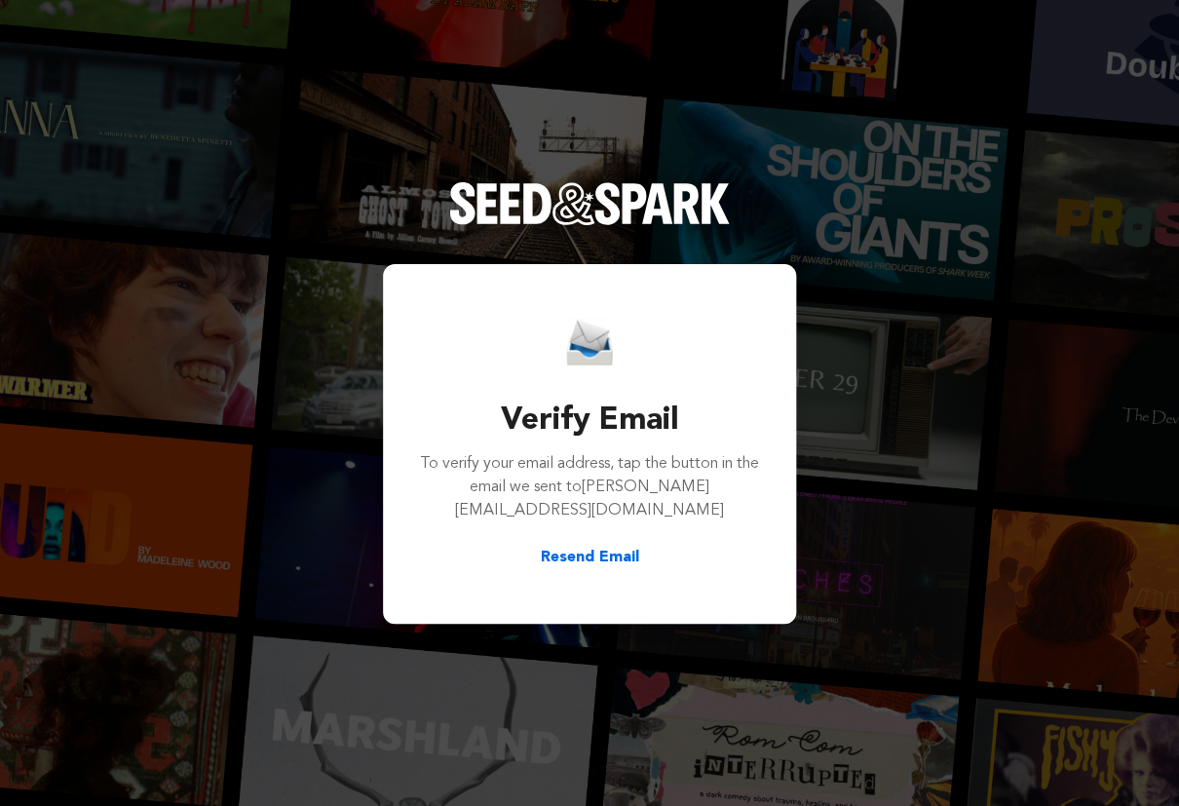
click at [600, 549] on button "Resend Email" at bounding box center [590, 557] width 98 height 23
click at [863, 294] on div "Verify Email To verify your email address, tap the button in the email we sent …" at bounding box center [589, 403] width 1179 height 806
click at [951, 57] on div "Verify Email To verify your email address, tap the button in the email we sent …" at bounding box center [589, 403] width 1179 height 806
click at [673, 294] on div "Verify Email To verify your email address, tap the button in the email we sent …" at bounding box center [589, 444] width 413 height 360
click at [838, 96] on div "Verify Email To verify your email address, tap the button in the email we sent …" at bounding box center [589, 403] width 1179 height 806
